Goal: Register for event/course

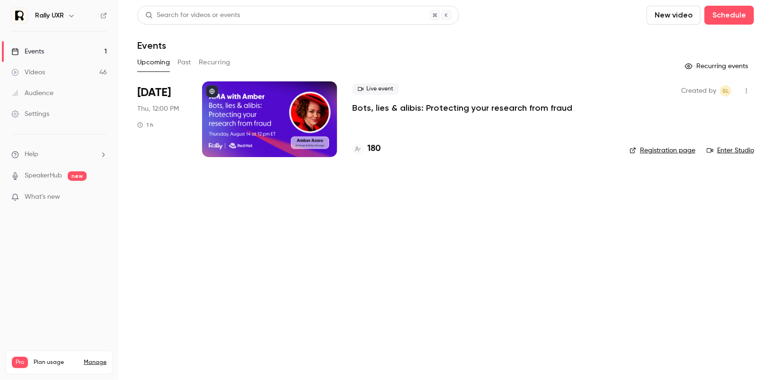
click at [292, 123] on div at bounding box center [269, 119] width 135 height 76
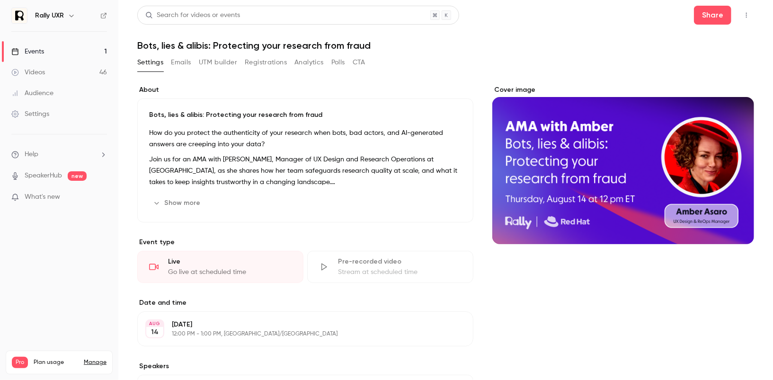
click at [259, 54] on div "Search for videos or events Share Bots, lies & alibis: Protecting your research…" at bounding box center [445, 280] width 617 height 548
click at [260, 62] on button "Registrations" at bounding box center [266, 62] width 42 height 15
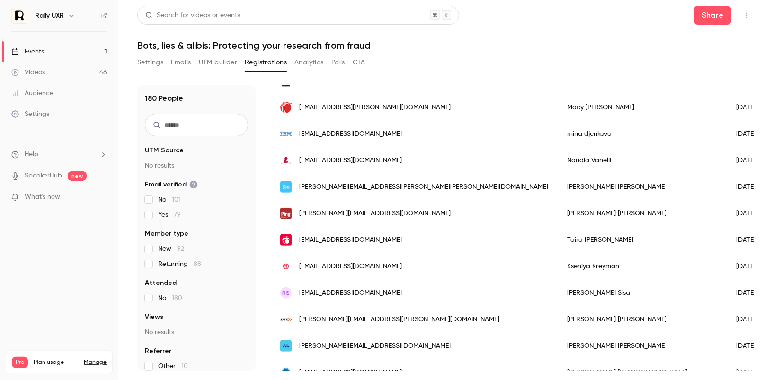
scroll to position [304, 0]
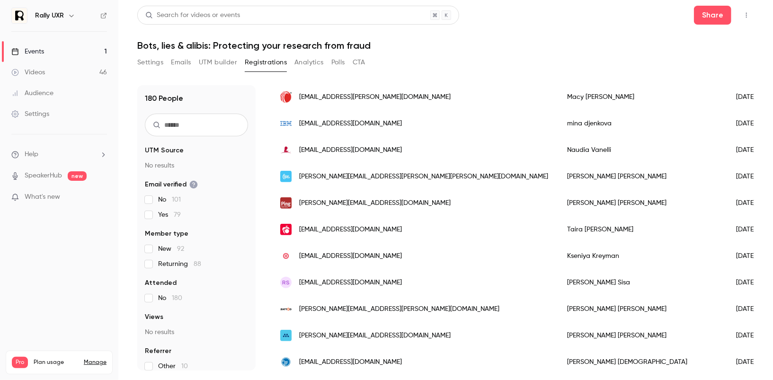
click at [212, 127] on input "text" at bounding box center [196, 125] width 103 height 23
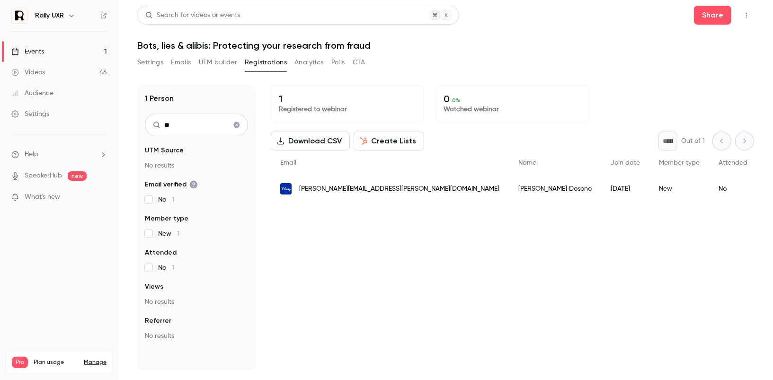
type input "*"
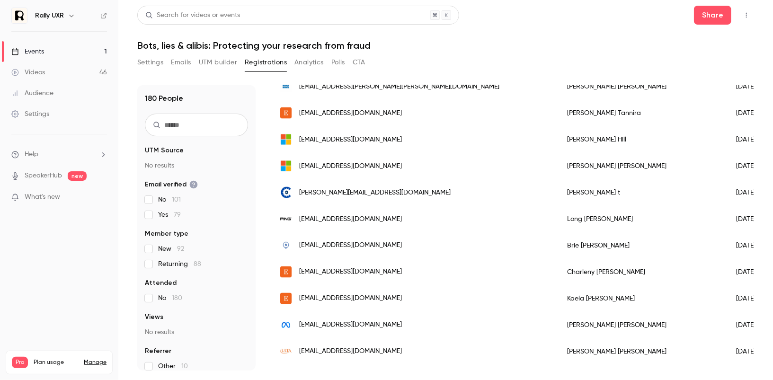
scroll to position [1132, 0]
